Goal: Task Accomplishment & Management: Complete application form

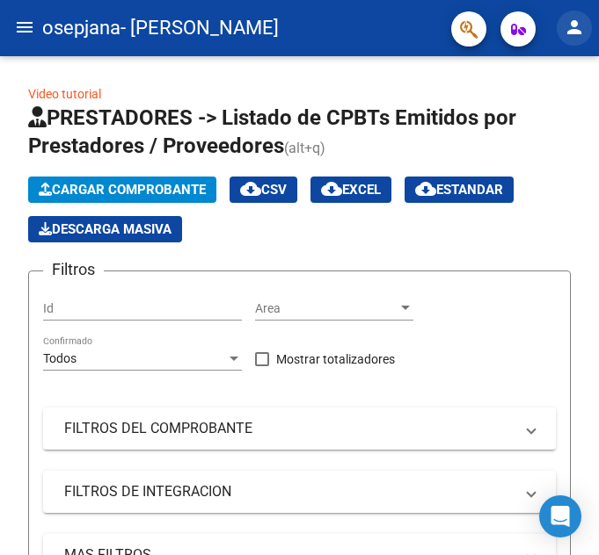
click at [569, 23] on mat-icon "person" at bounding box center [573, 27] width 21 height 21
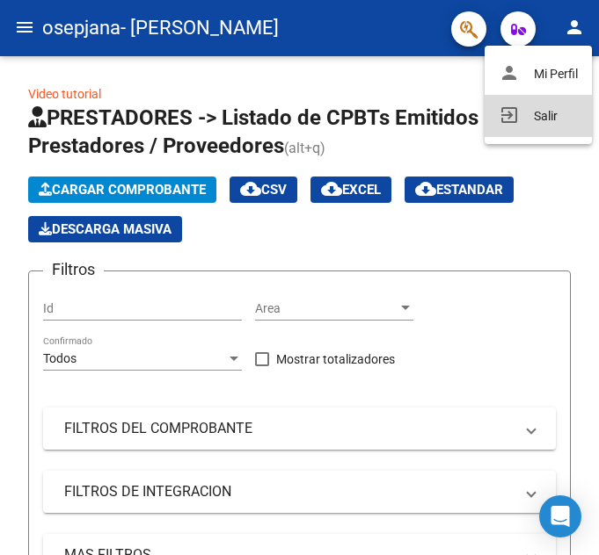
click at [534, 111] on button "exit_to_app Salir" at bounding box center [537, 116] width 107 height 42
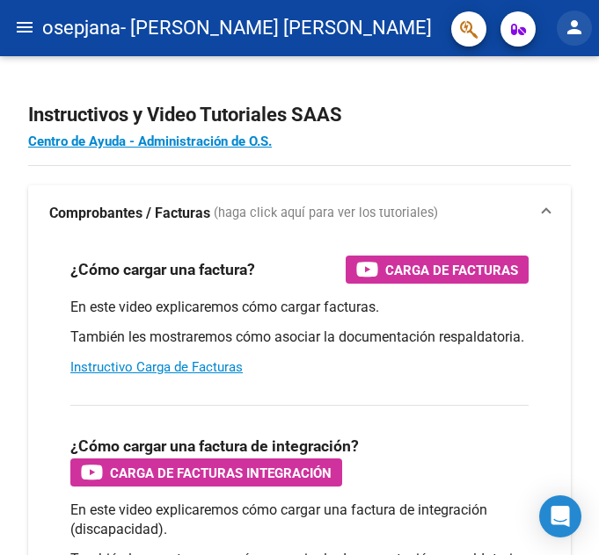
click at [566, 37] on mat-icon "person" at bounding box center [573, 27] width 21 height 21
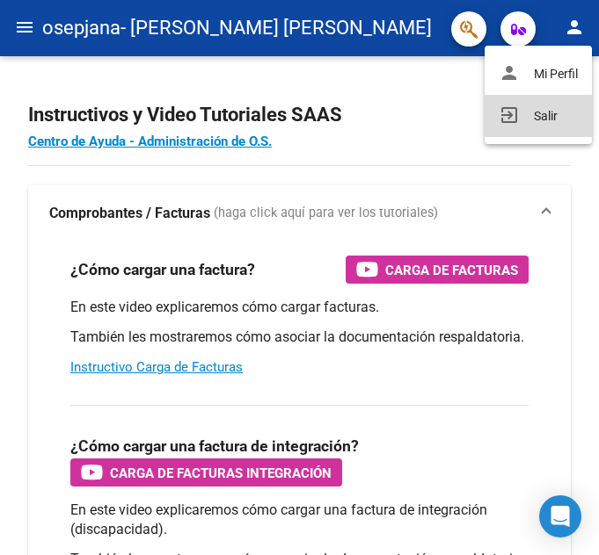
click at [537, 105] on button "exit_to_app Salir" at bounding box center [537, 116] width 107 height 42
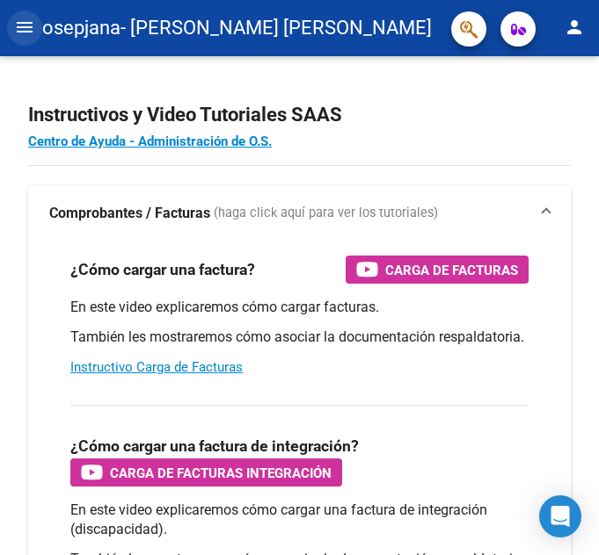
click at [16, 28] on mat-icon "menu" at bounding box center [24, 27] width 21 height 21
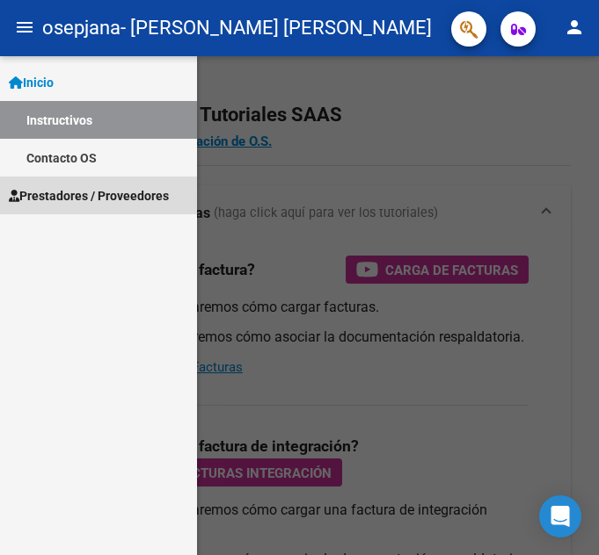
click at [76, 189] on span "Prestadores / Proveedores" at bounding box center [89, 195] width 160 height 19
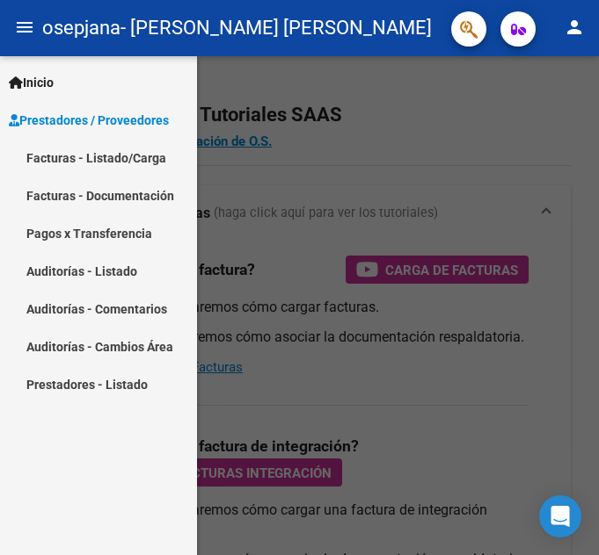
click at [98, 166] on link "Facturas - Listado/Carga" at bounding box center [98, 158] width 197 height 38
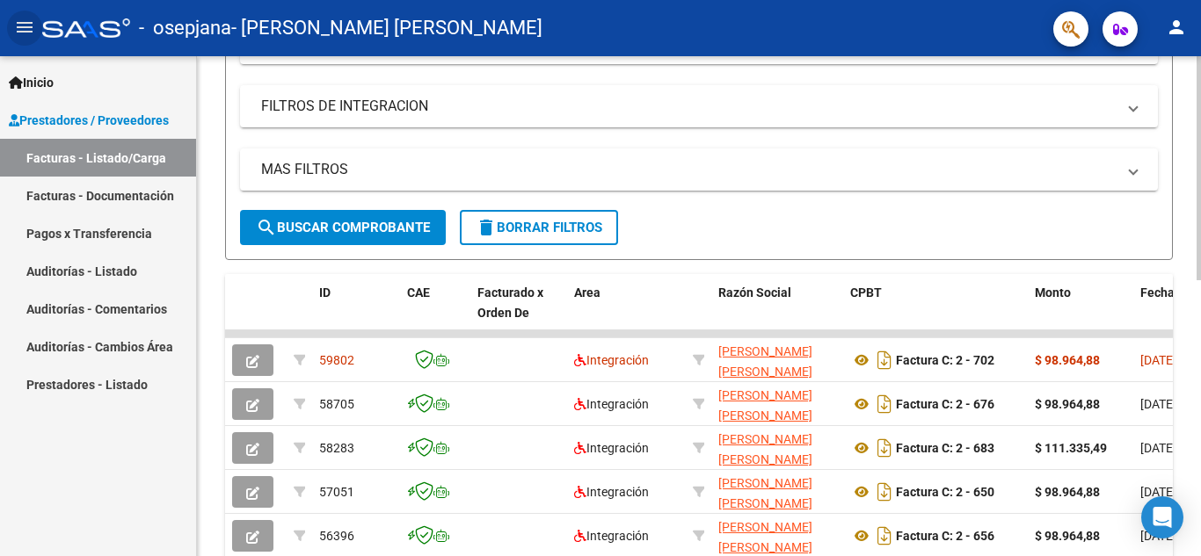
scroll to position [319, 0]
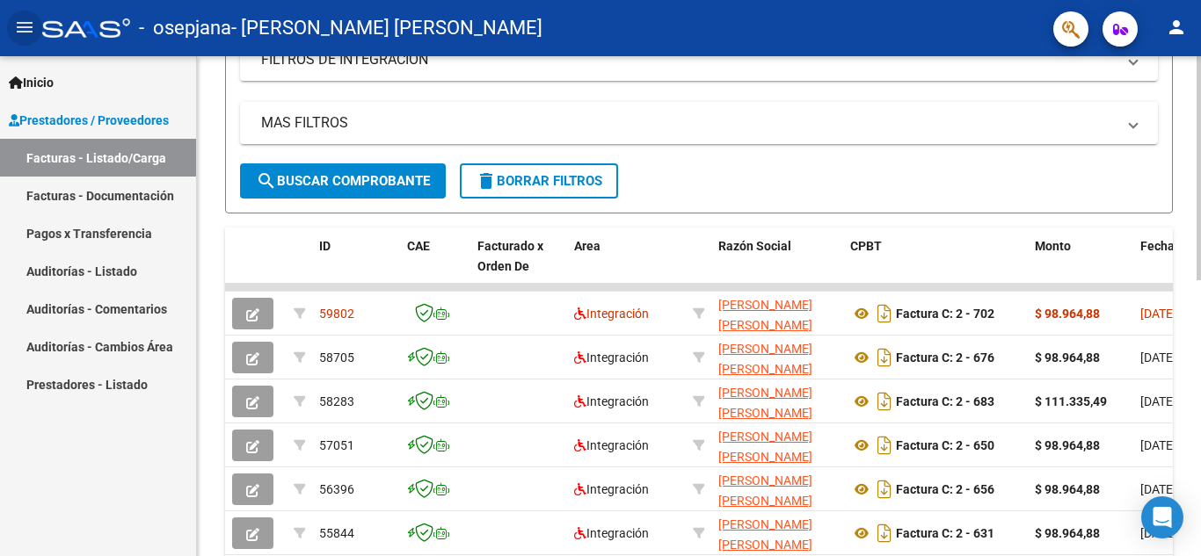
click at [584, 294] on div at bounding box center [1198, 315] width 4 height 224
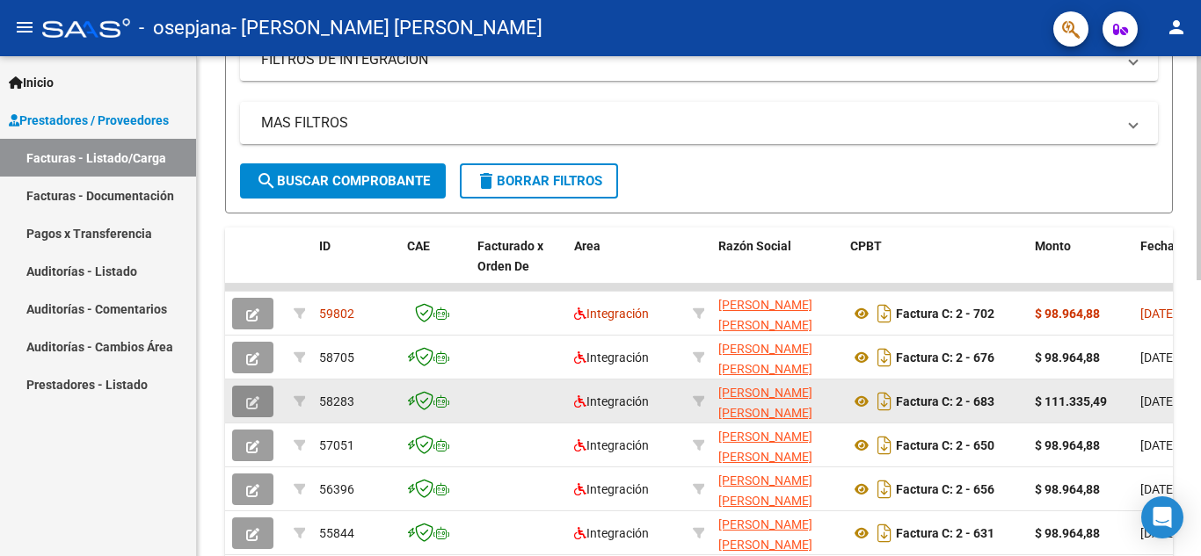
click at [253, 403] on icon "button" at bounding box center [252, 402] width 13 height 13
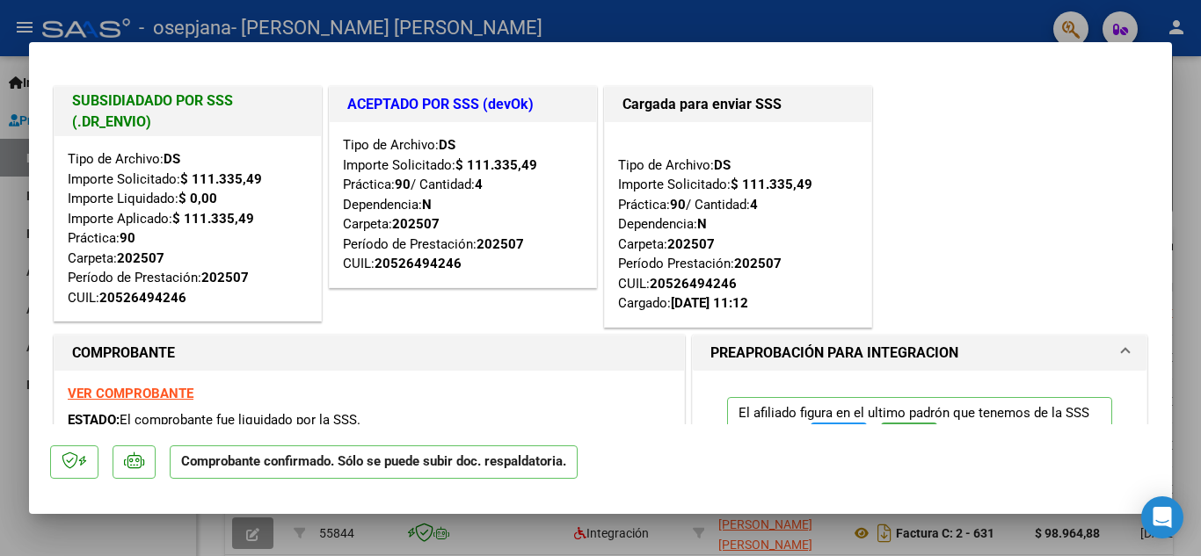
click at [584, 309] on div at bounding box center [600, 278] width 1201 height 556
type input "$ 0,00"
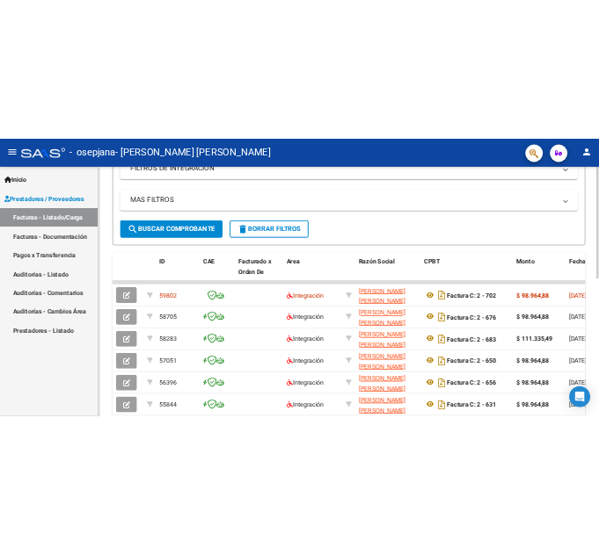
scroll to position [0, 0]
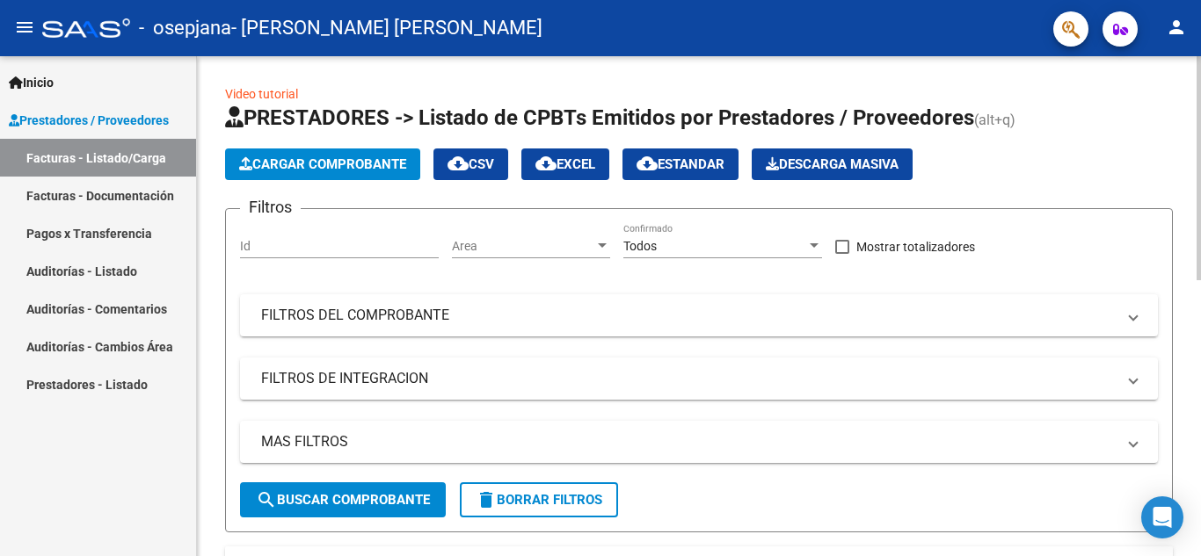
click at [332, 168] on span "Cargar Comprobante" at bounding box center [322, 164] width 167 height 16
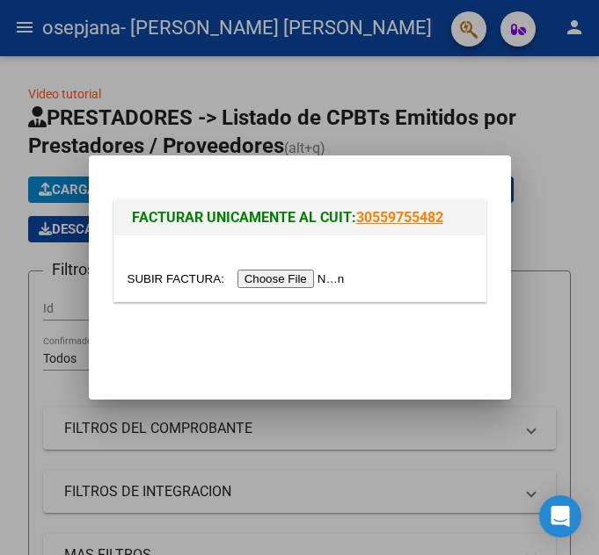
click at [314, 270] on input "file" at bounding box center [238, 279] width 222 height 18
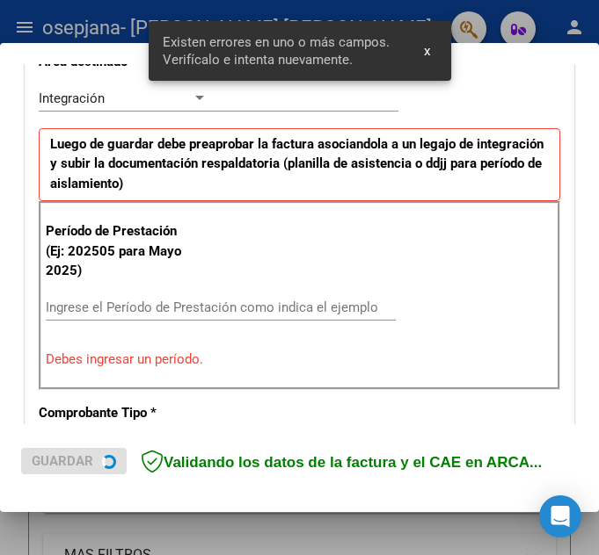
scroll to position [428, 0]
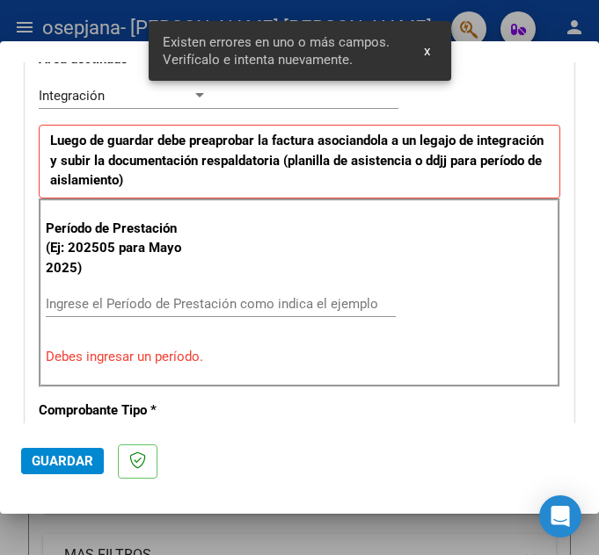
click at [234, 302] on div "Ingrese el Período de Prestación como indica el ejemplo" at bounding box center [221, 304] width 350 height 26
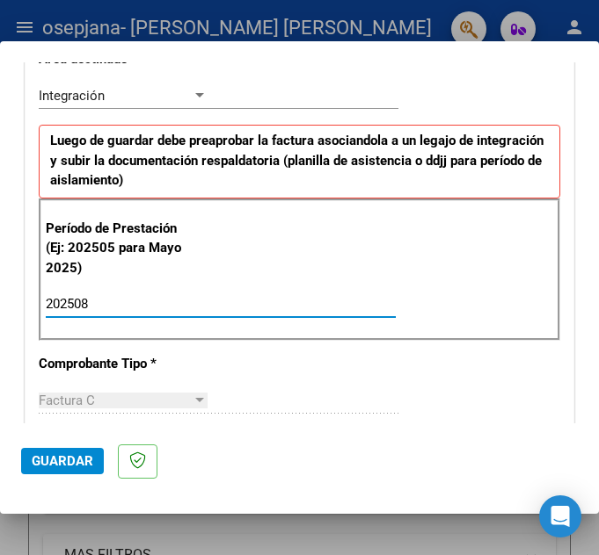
type input "202508"
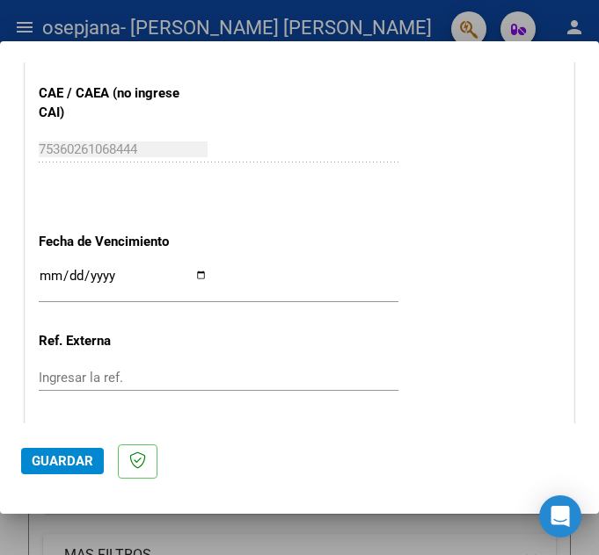
scroll to position [1217, 0]
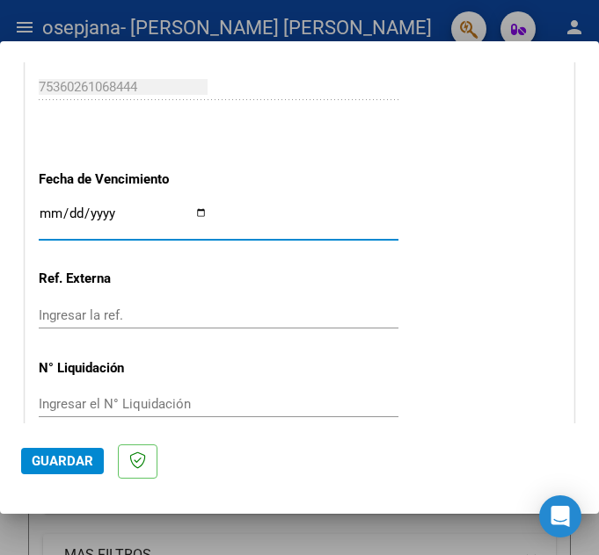
click at [194, 215] on input "Ingresar la fecha" at bounding box center [123, 221] width 169 height 28
type input "[DATE]"
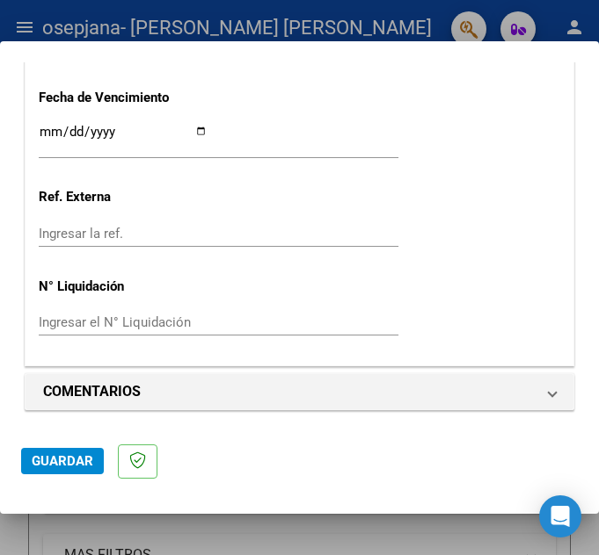
click at [48, 480] on mat-dialog-actions "Guardar" at bounding box center [299, 458] width 556 height 69
click at [63, 460] on span "Guardar" at bounding box center [63, 462] width 62 height 16
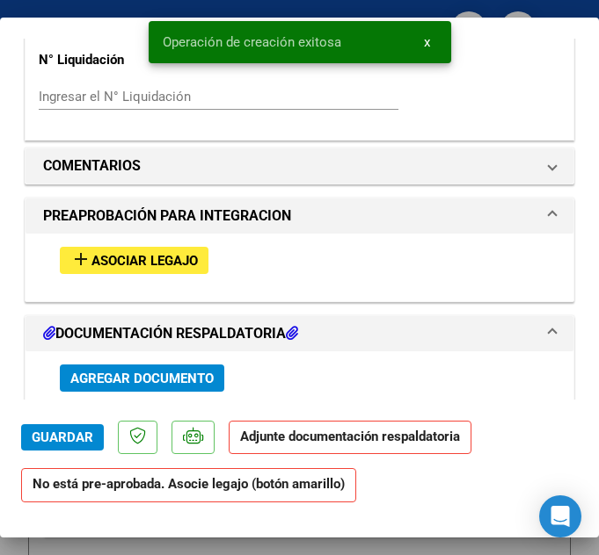
scroll to position [1484, 0]
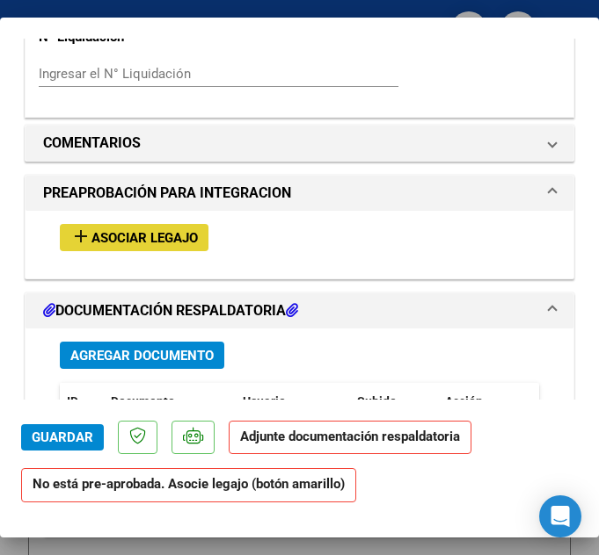
click at [161, 238] on span "Asociar Legajo" at bounding box center [144, 238] width 106 height 16
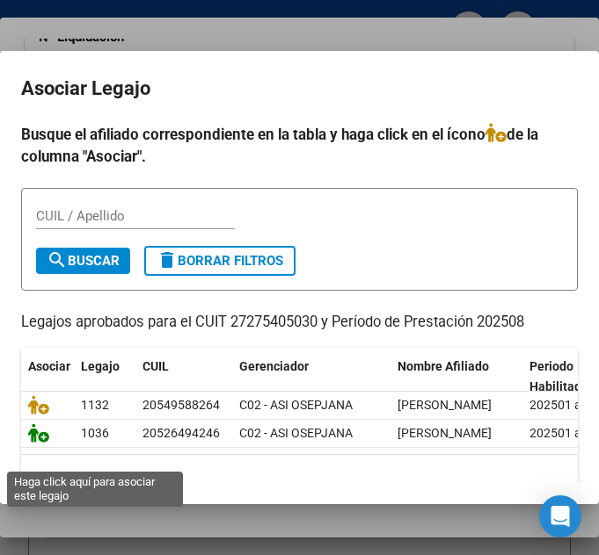
click at [37, 443] on icon at bounding box center [38, 433] width 21 height 19
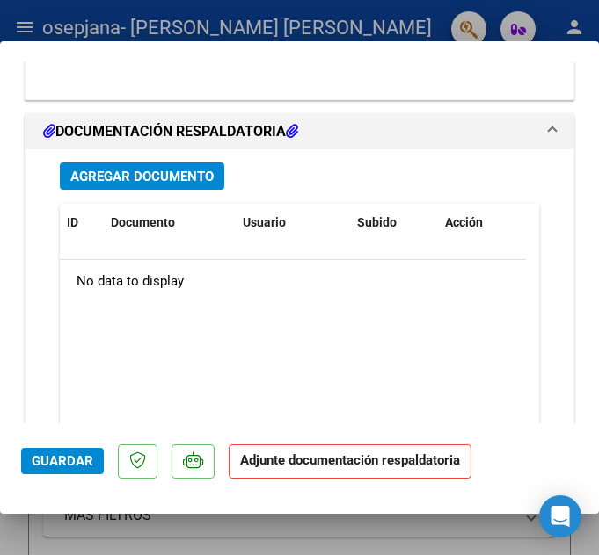
scroll to position [1975, 0]
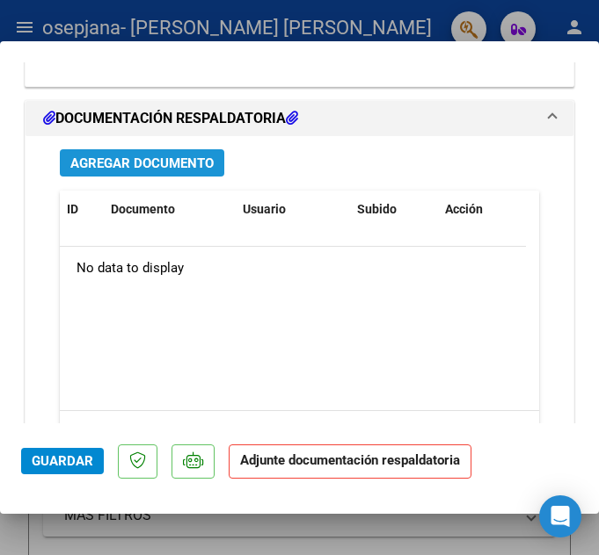
click at [181, 156] on span "Agregar Documento" at bounding box center [141, 164] width 143 height 16
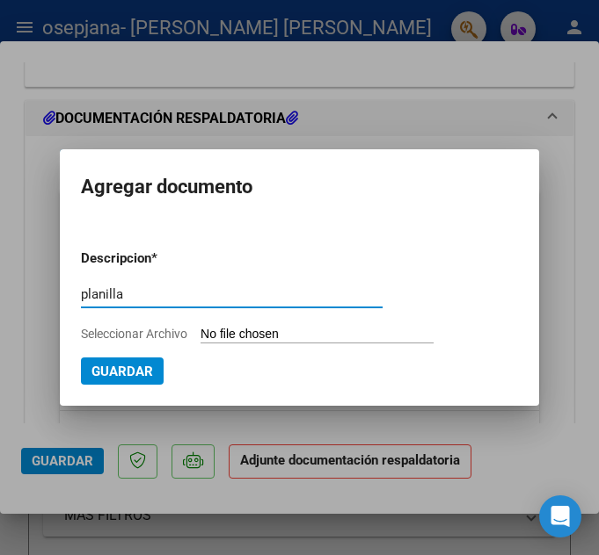
type input "planilla"
click at [259, 325] on form "Descripcion * planilla Escriba aquí una descripcion Seleccionar Archivo Guardar" at bounding box center [299, 310] width 437 height 149
click at [242, 338] on input "Seleccionar Archivo" at bounding box center [316, 335] width 233 height 17
type input "C:\fakepath\PLANILLA-[PERSON_NAME]-PSM-[DATE].pdf"
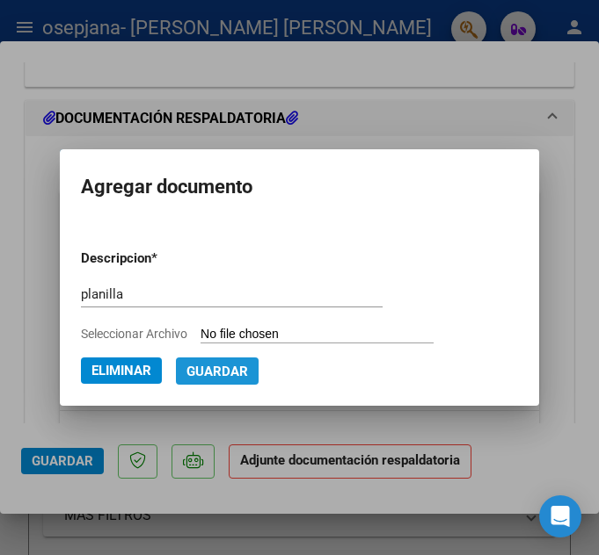
click at [225, 376] on span "Guardar" at bounding box center [217, 372] width 62 height 16
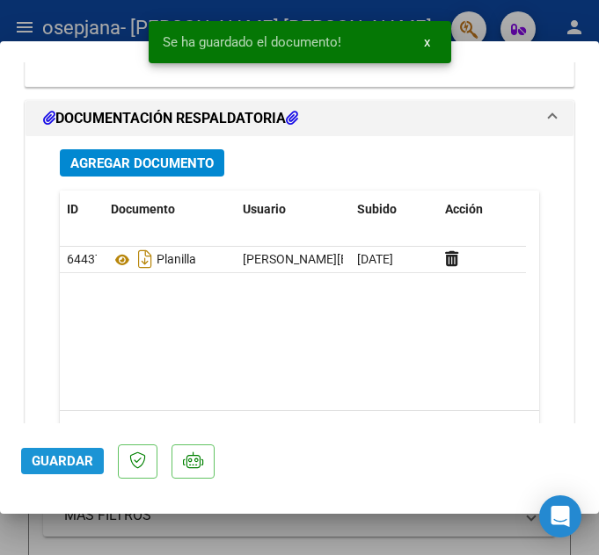
click at [47, 461] on span "Guardar" at bounding box center [63, 462] width 62 height 16
click at [69, 519] on div at bounding box center [299, 277] width 599 height 555
type input "$ 0,00"
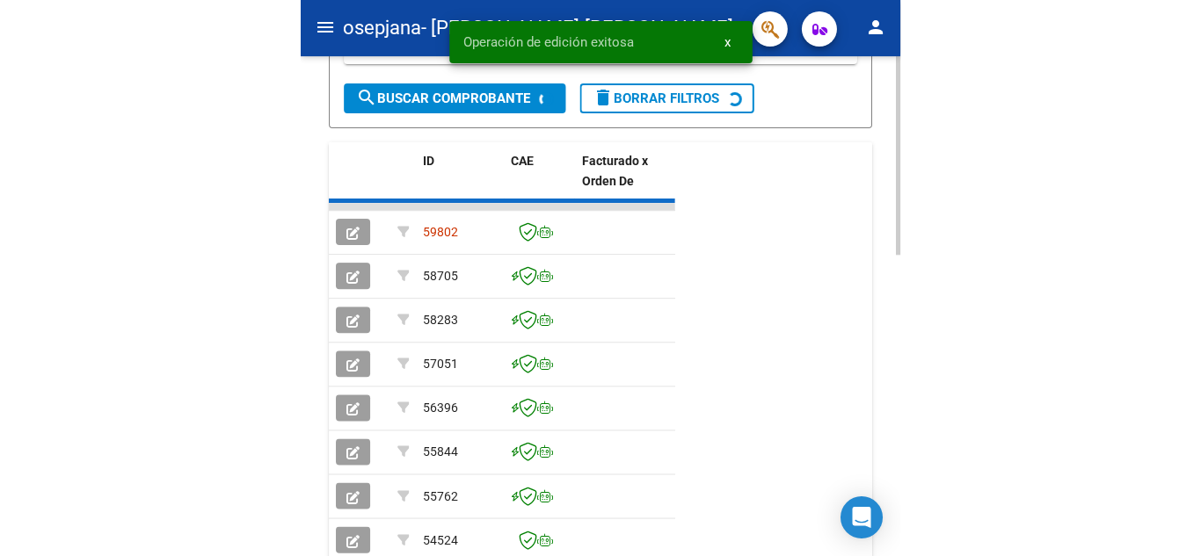
scroll to position [517, 0]
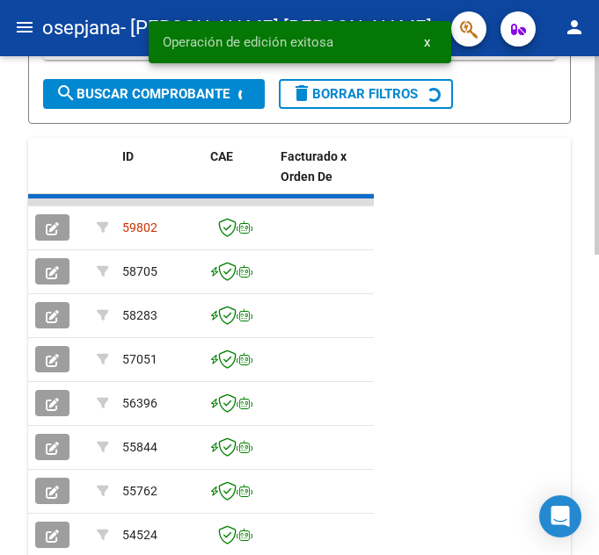
click at [579, 361] on div "Video tutorial PRESTADORES -> Listado de CPBTs Emitidos por Prestadores / Prove…" at bounding box center [301, 159] width 603 height 1241
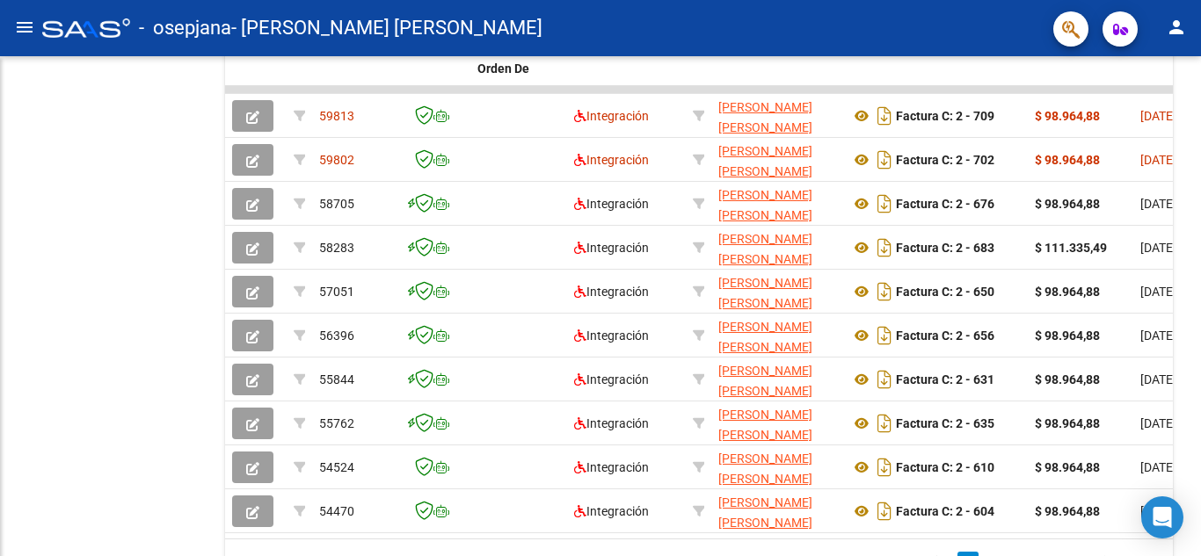
scroll to position [403, 0]
